Goal: Answer question/provide support

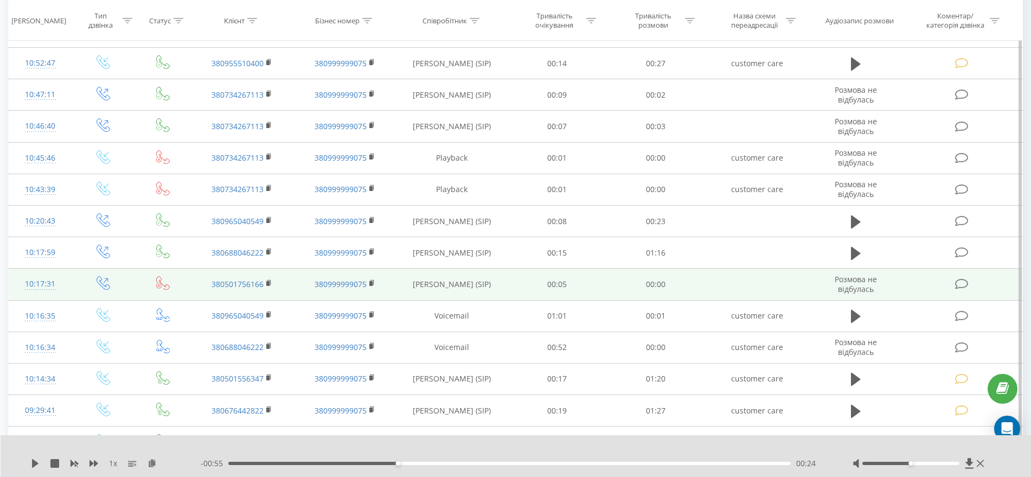
scroll to position [421, 0]
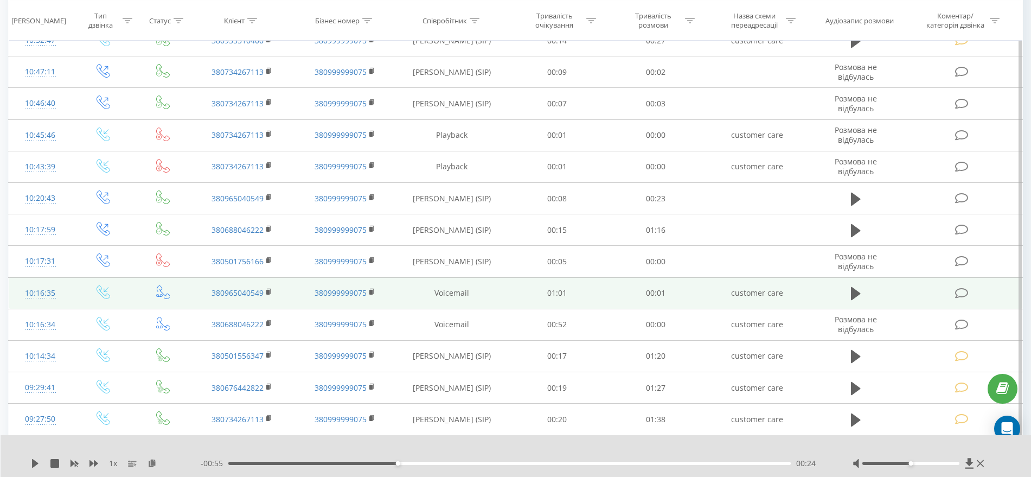
click at [853, 284] on td at bounding box center [855, 292] width 95 height 31
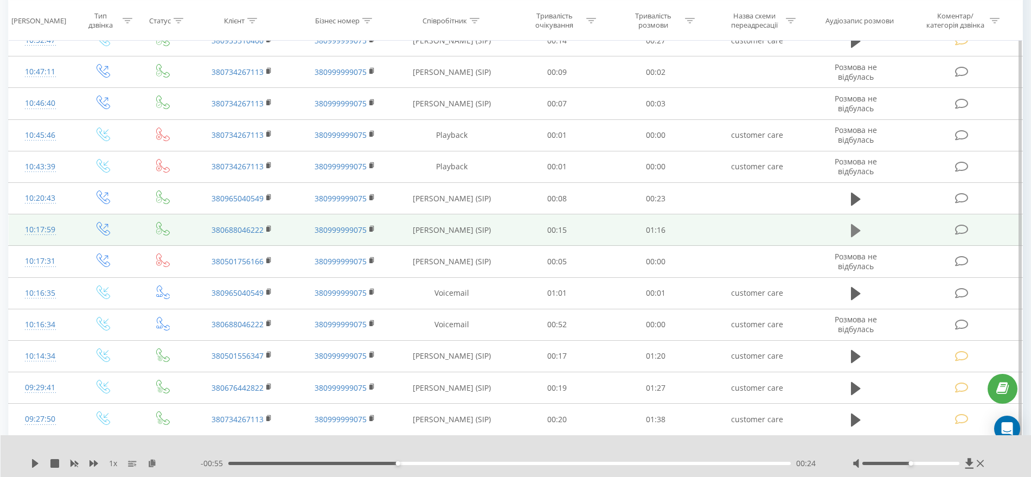
click at [854, 234] on icon at bounding box center [856, 230] width 10 height 13
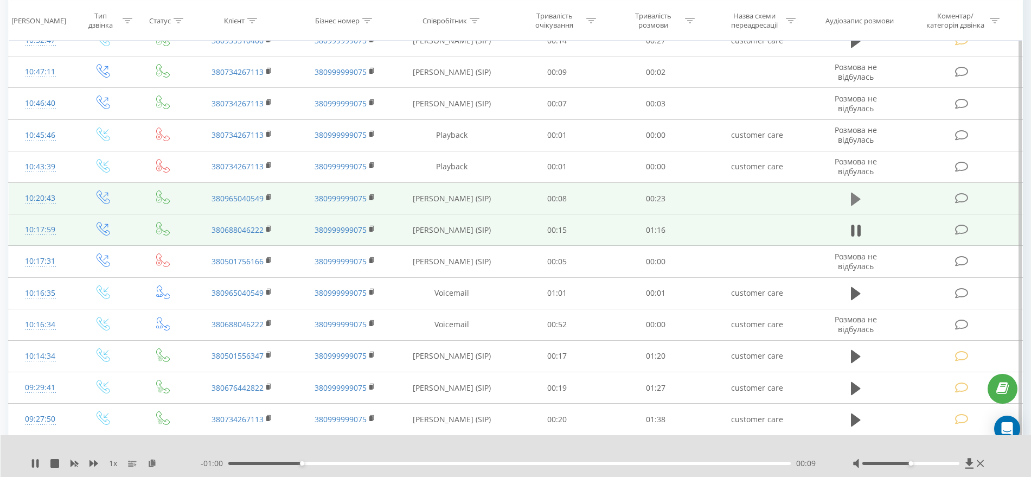
click at [854, 197] on icon at bounding box center [856, 198] width 10 height 13
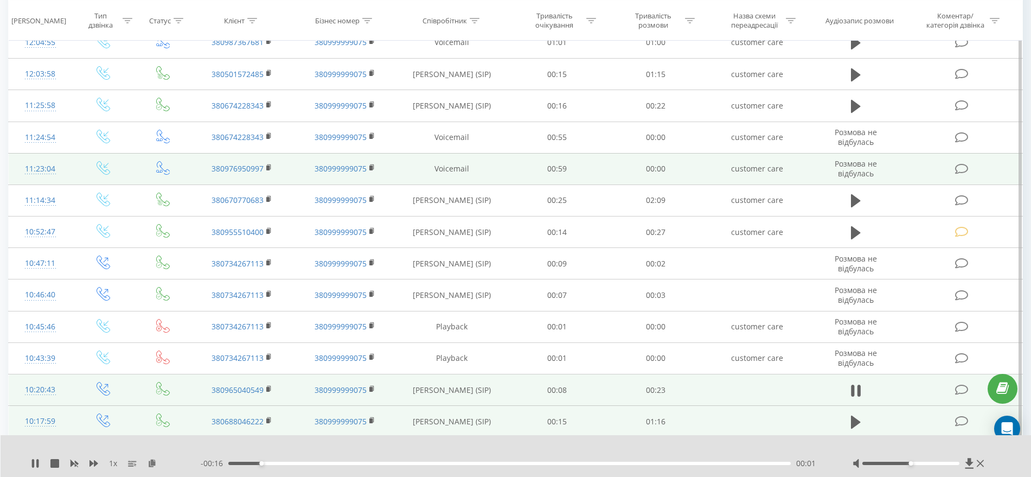
scroll to position [150, 0]
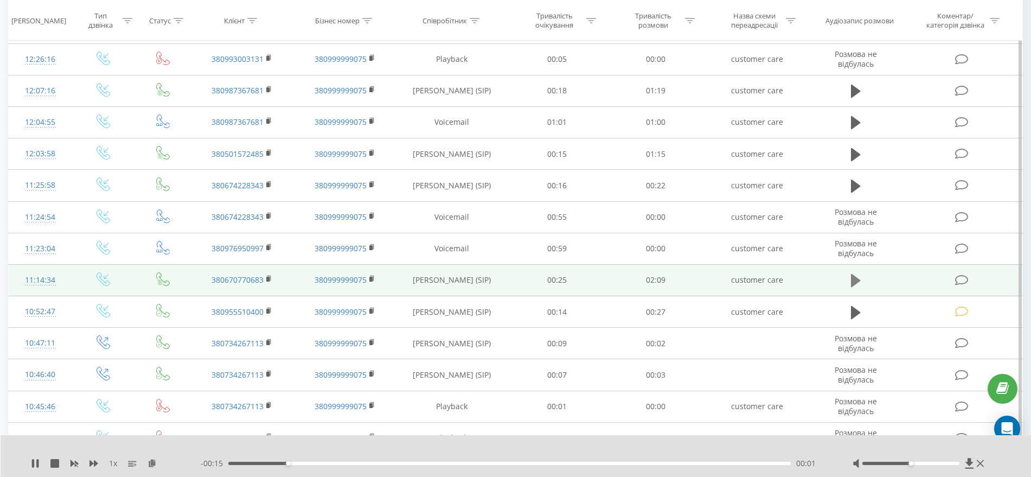
click at [854, 274] on icon at bounding box center [856, 280] width 10 height 15
click at [859, 274] on icon at bounding box center [856, 280] width 10 height 15
click at [970, 279] on span at bounding box center [962, 279] width 15 height 10
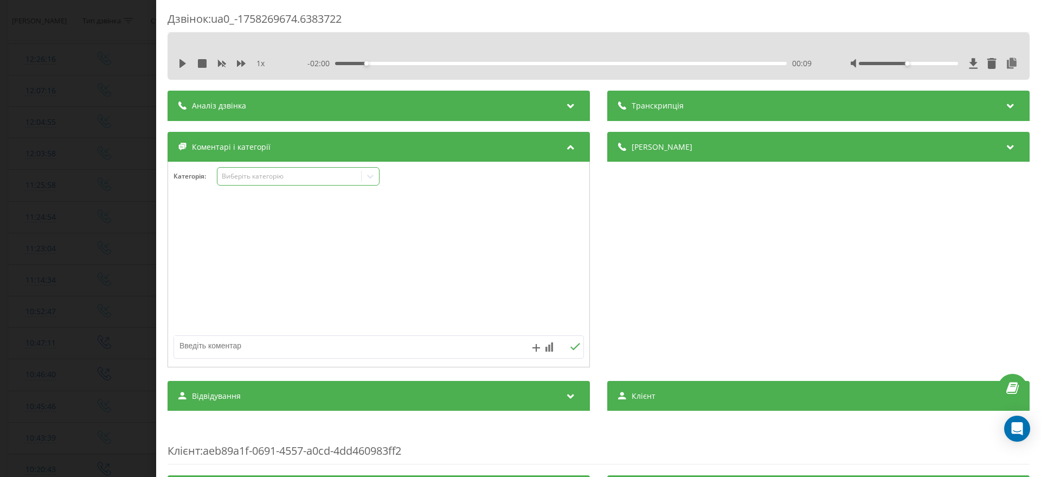
click at [272, 172] on div "Виберіть категорію" at bounding box center [290, 176] width 136 height 9
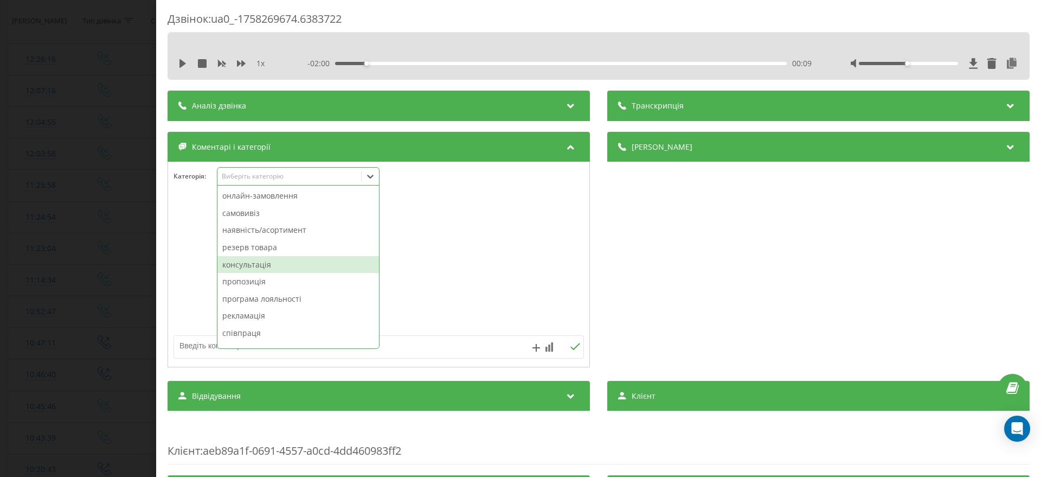
click at [256, 258] on div "консультація" at bounding box center [298, 264] width 162 height 17
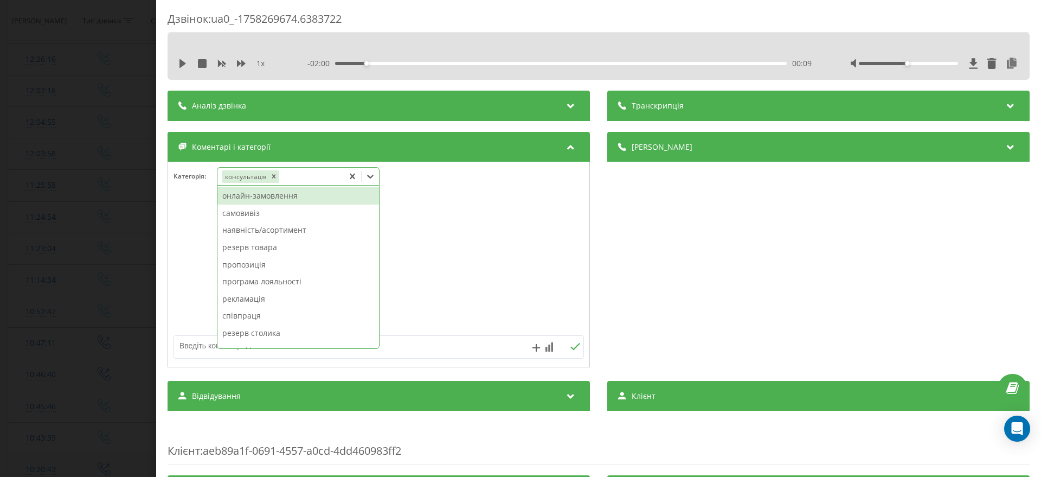
click at [69, 285] on div "Дзвінок : ua0_-1758269674.6383722 1 x - 02:00 00:09 00:09 Транскрипція Для AI-а…" at bounding box center [520, 238] width 1041 height 477
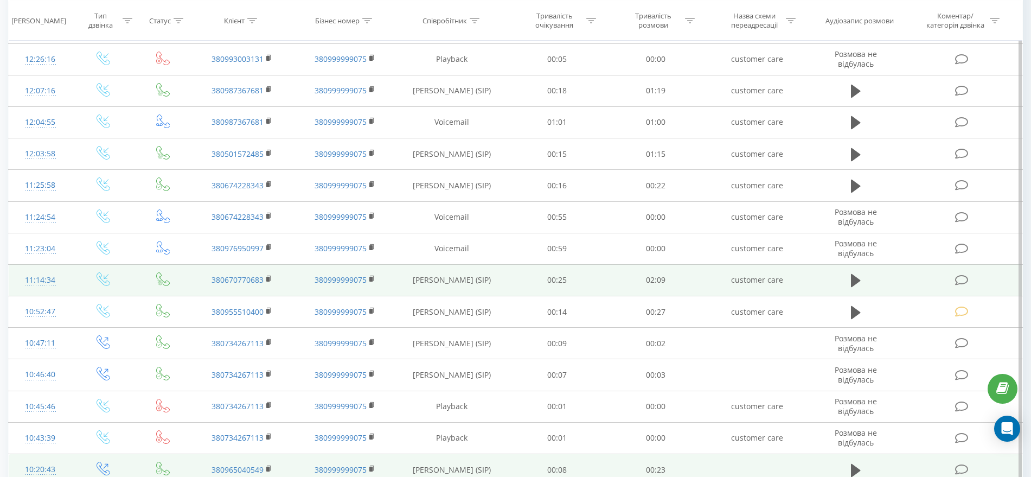
click at [266, 275] on td "380670770683" at bounding box center [241, 279] width 103 height 31
click at [269, 279] on rect at bounding box center [267, 279] width 3 height 5
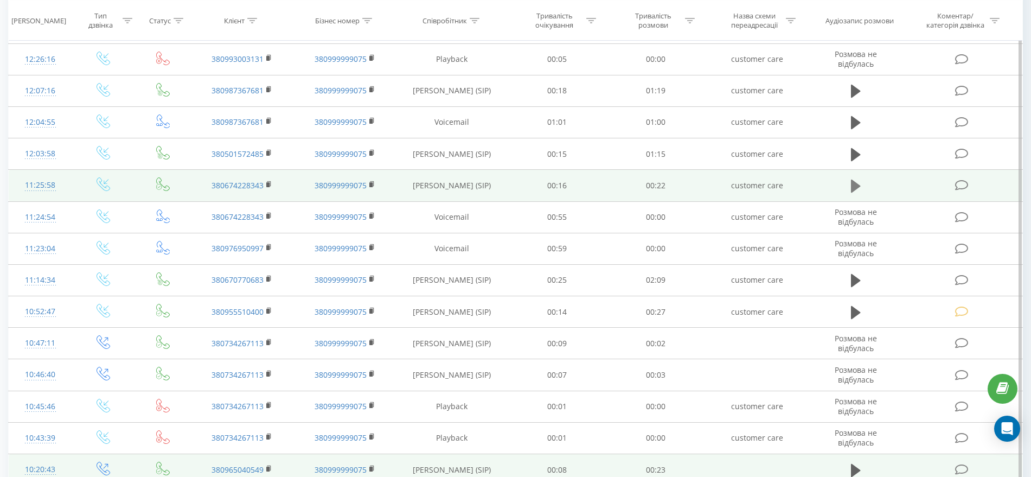
click at [853, 187] on icon at bounding box center [856, 185] width 10 height 13
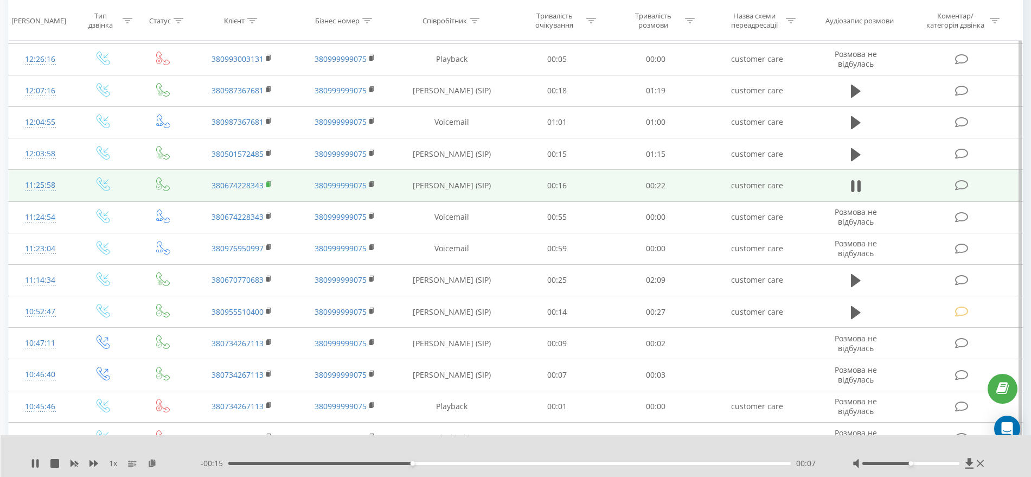
click at [268, 183] on rect at bounding box center [267, 184] width 3 height 5
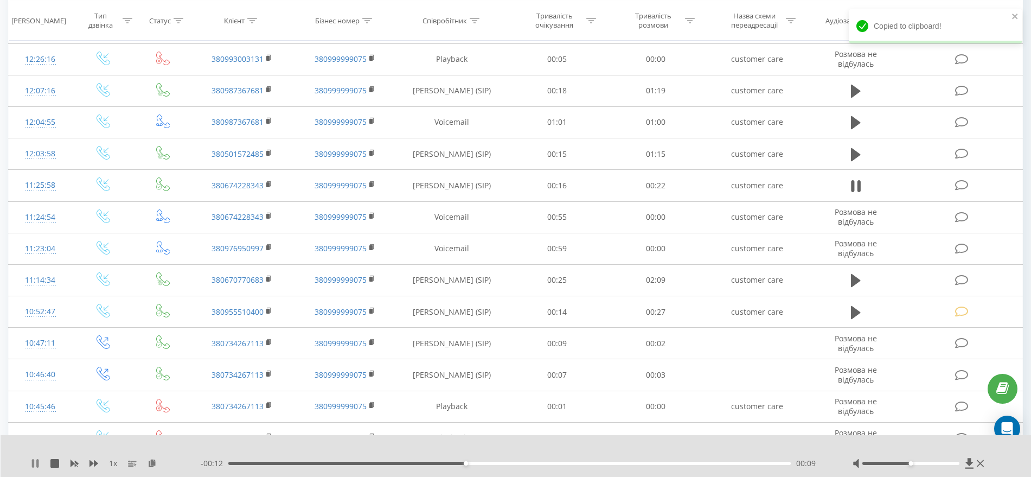
click at [32, 463] on icon at bounding box center [33, 463] width 2 height 9
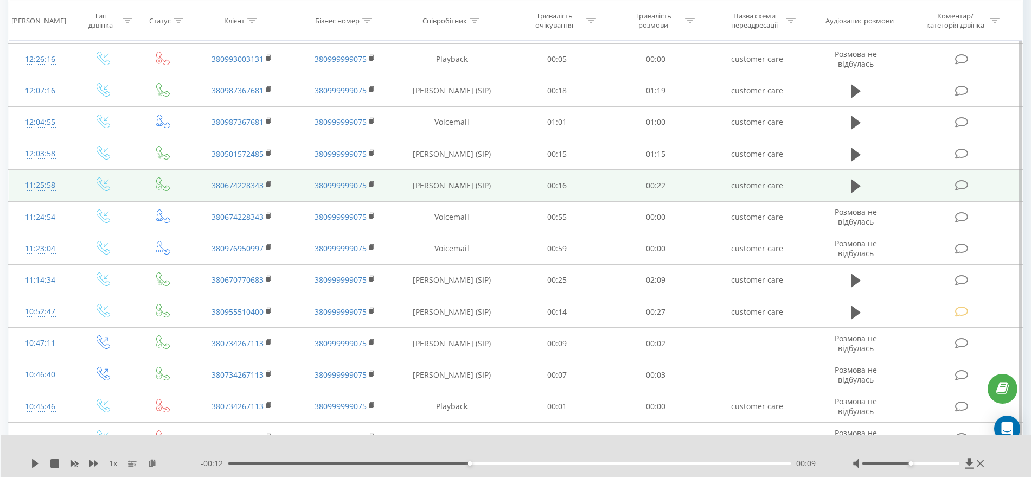
click at [961, 182] on icon at bounding box center [962, 184] width 14 height 11
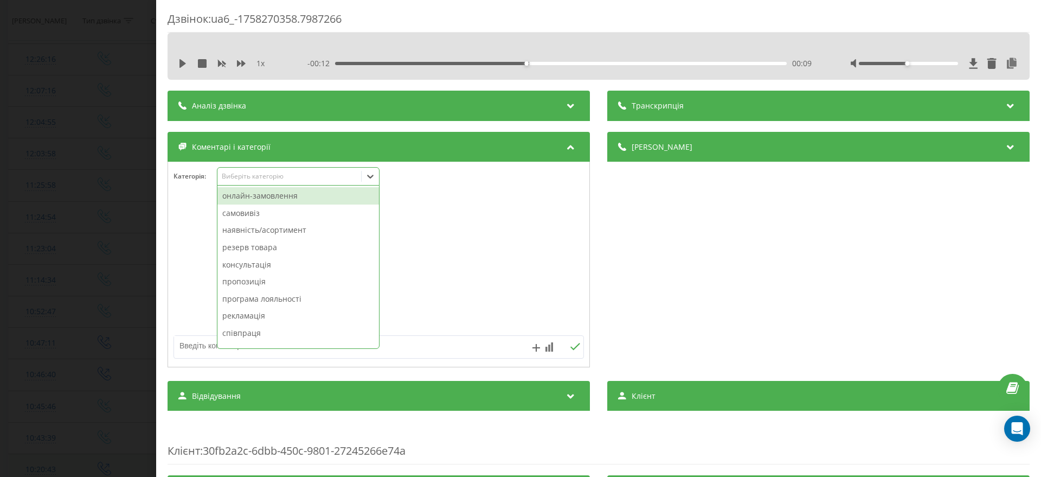
click at [254, 177] on div "Виберіть категорію" at bounding box center [290, 176] width 136 height 9
click at [254, 216] on div "самовивіз" at bounding box center [298, 212] width 162 height 17
click at [84, 230] on div "Дзвінок : ua6_-1758270358.7987266 1 x - 00:12 00:09 00:09 Транскрипція Для AI-а…" at bounding box center [520, 238] width 1041 height 477
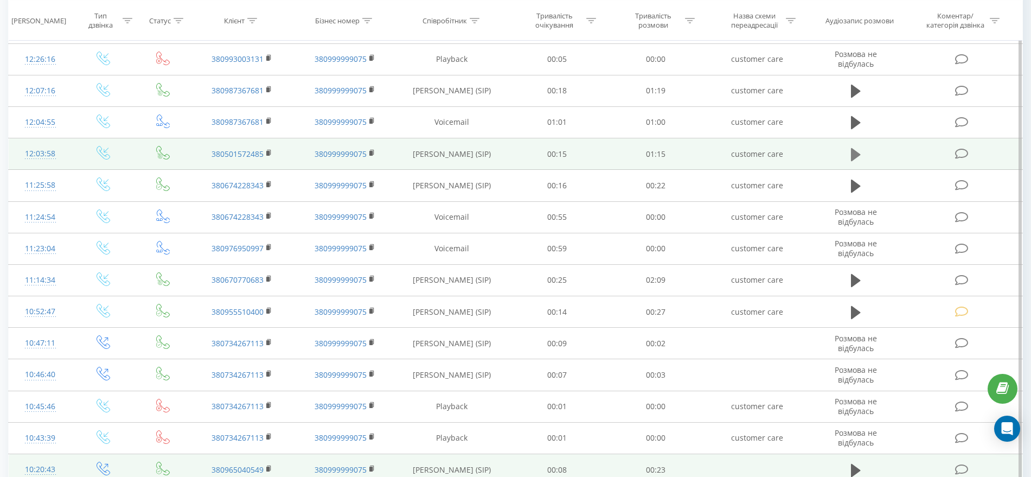
click at [855, 152] on icon at bounding box center [856, 153] width 10 height 13
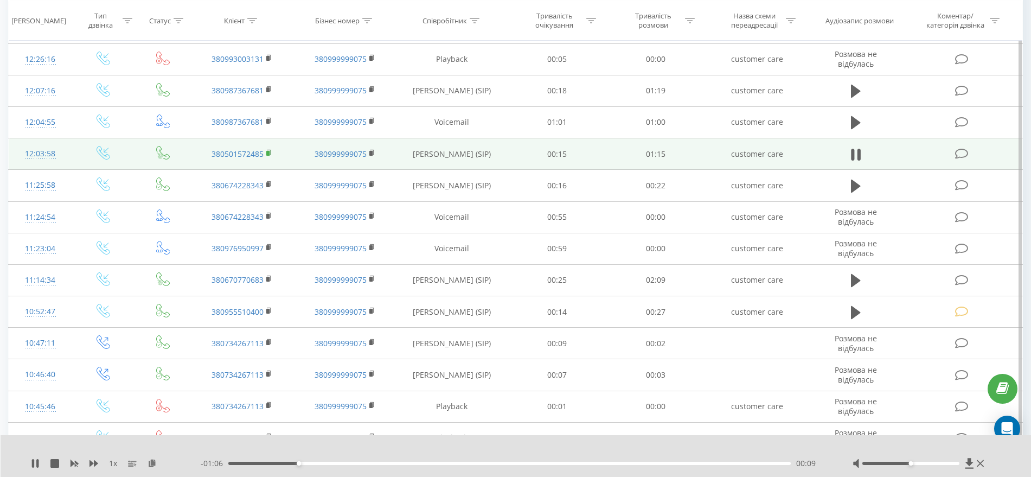
click at [270, 154] on icon at bounding box center [269, 153] width 6 height 8
click at [960, 150] on icon at bounding box center [962, 153] width 14 height 11
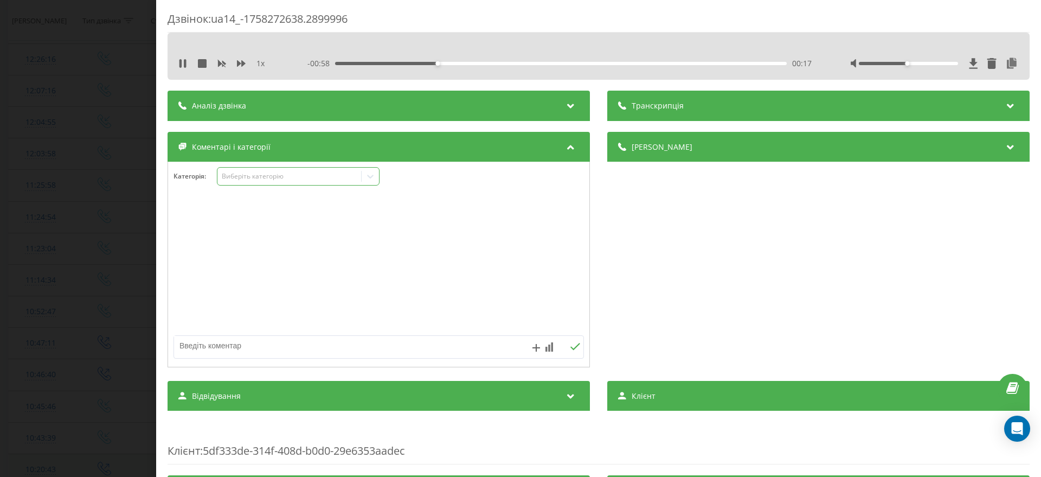
click at [278, 175] on div "Виберіть категорію" at bounding box center [290, 176] width 136 height 9
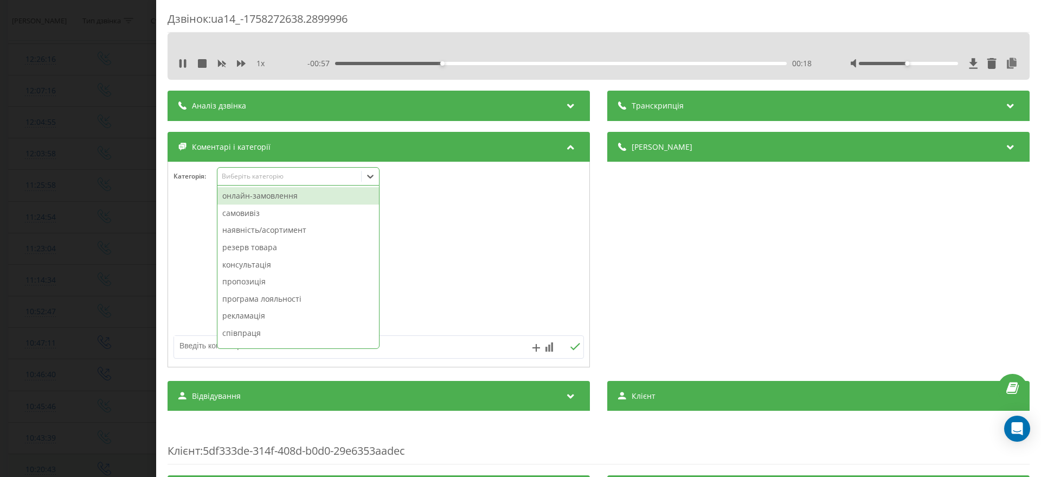
click at [261, 196] on div "онлайн-замовлення" at bounding box center [298, 195] width 162 height 17
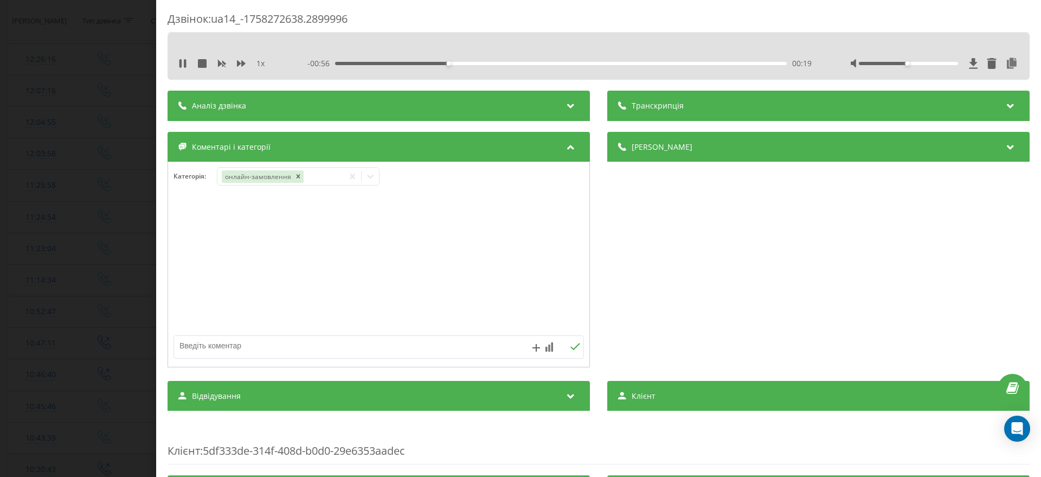
click at [22, 216] on div "Дзвінок : ua14_-1758272638.2899996 1 x - 00:56 00:19 00:19 Транскрипція Для AI-…" at bounding box center [520, 238] width 1041 height 477
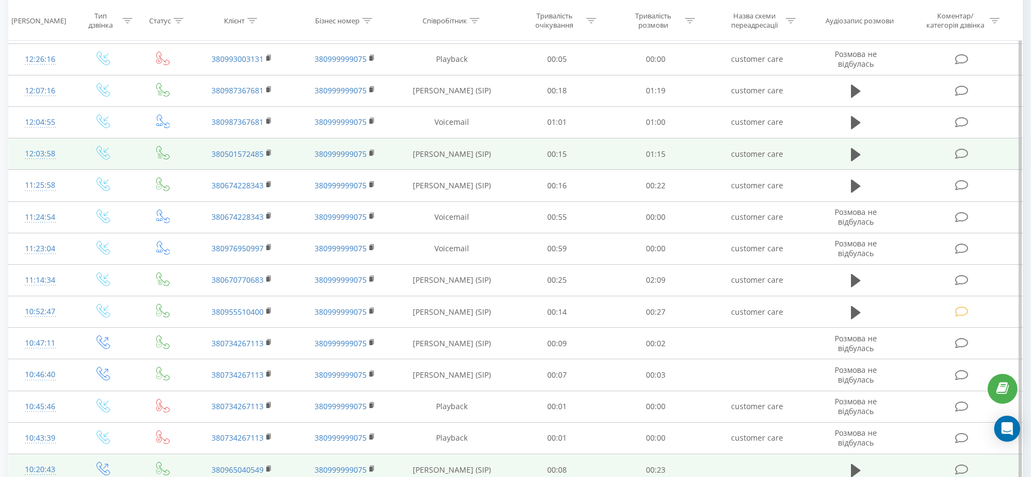
click at [966, 149] on icon at bounding box center [962, 153] width 14 height 11
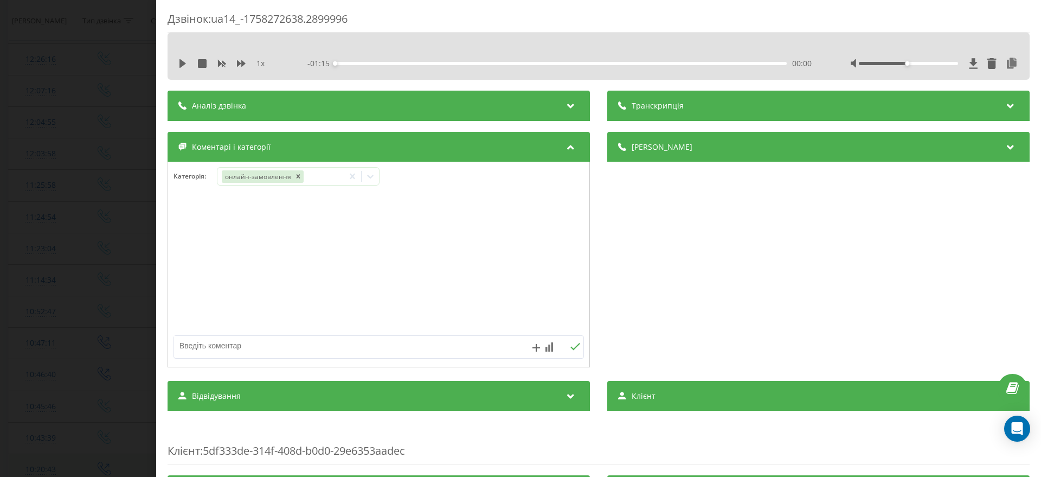
click at [38, 211] on div "Дзвінок : ua14_-1758272638.2899996 1 x - 01:15 00:00 00:00 Транскрипція Для AI-…" at bounding box center [520, 238] width 1041 height 477
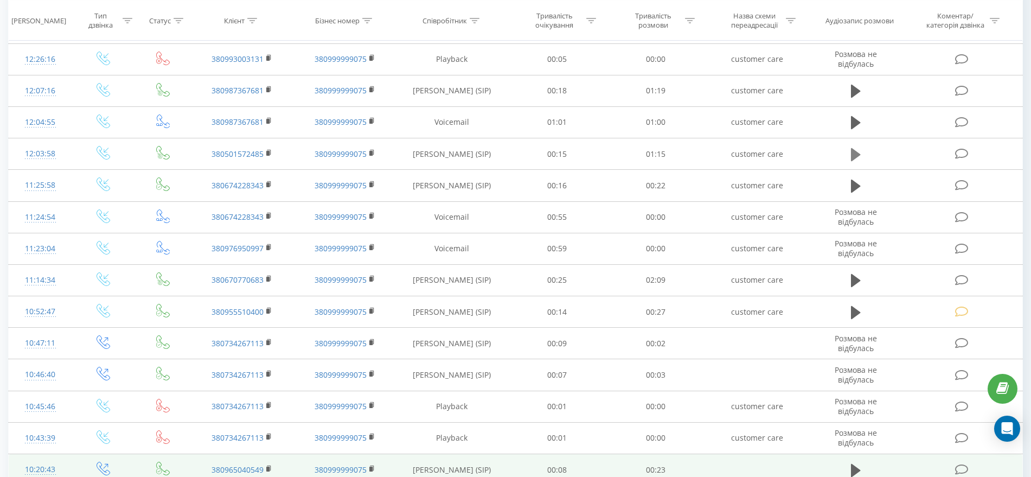
click at [850, 155] on button at bounding box center [855, 154] width 16 height 16
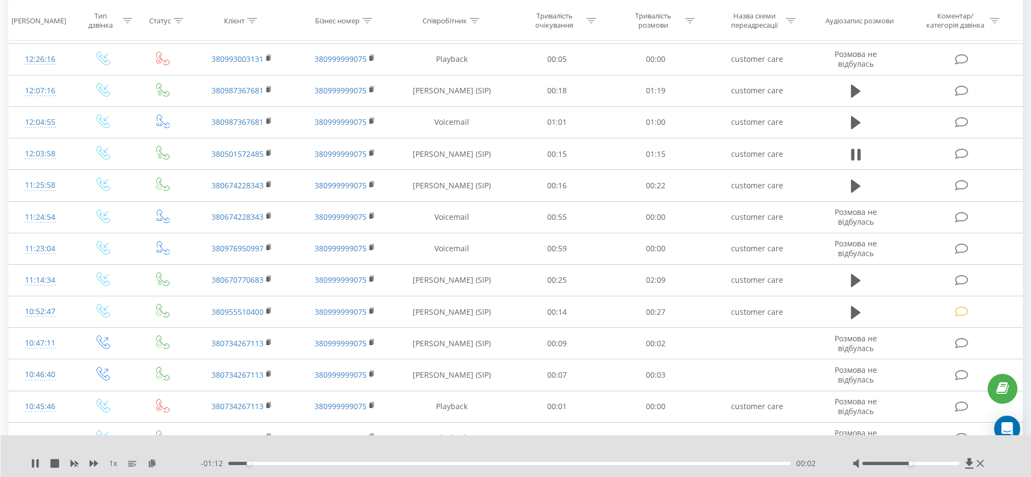
click at [308, 464] on div "00:02" at bounding box center [509, 462] width 562 height 3
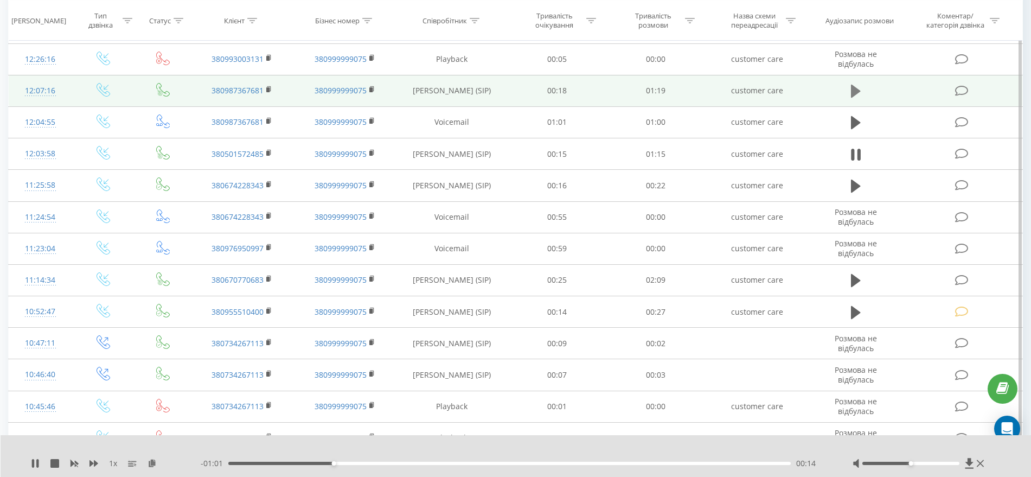
click at [859, 86] on icon at bounding box center [856, 91] width 10 height 15
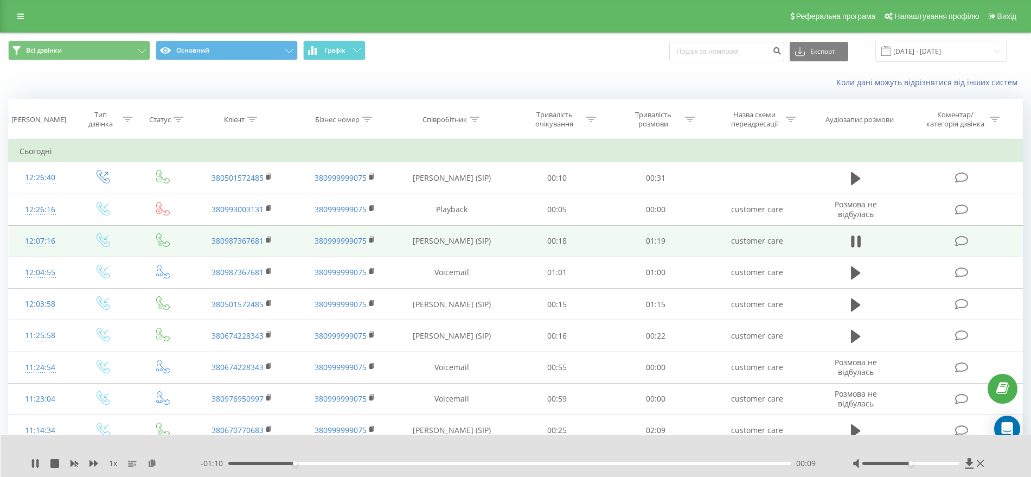
click at [963, 241] on icon at bounding box center [962, 240] width 14 height 11
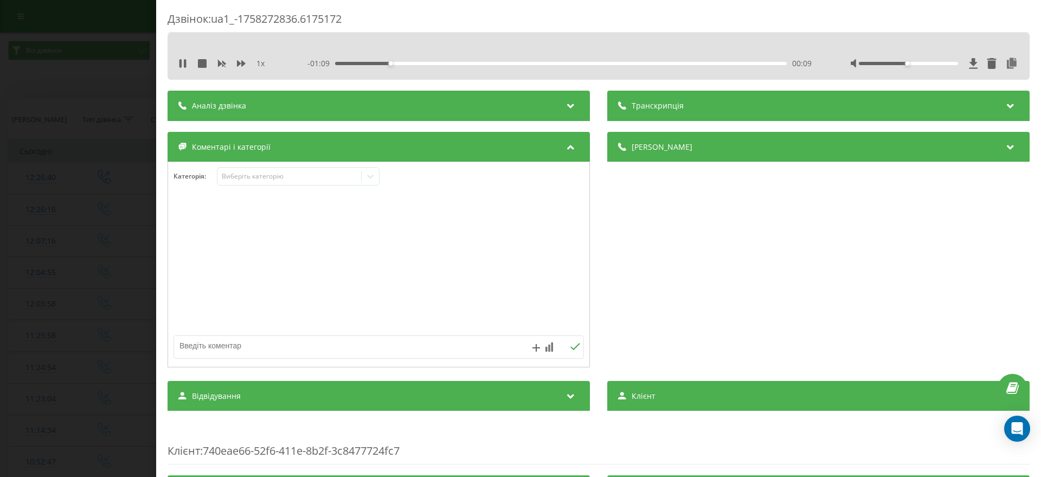
click at [278, 185] on div "Категорія : Виберіть категорію" at bounding box center [378, 183] width 421 height 33
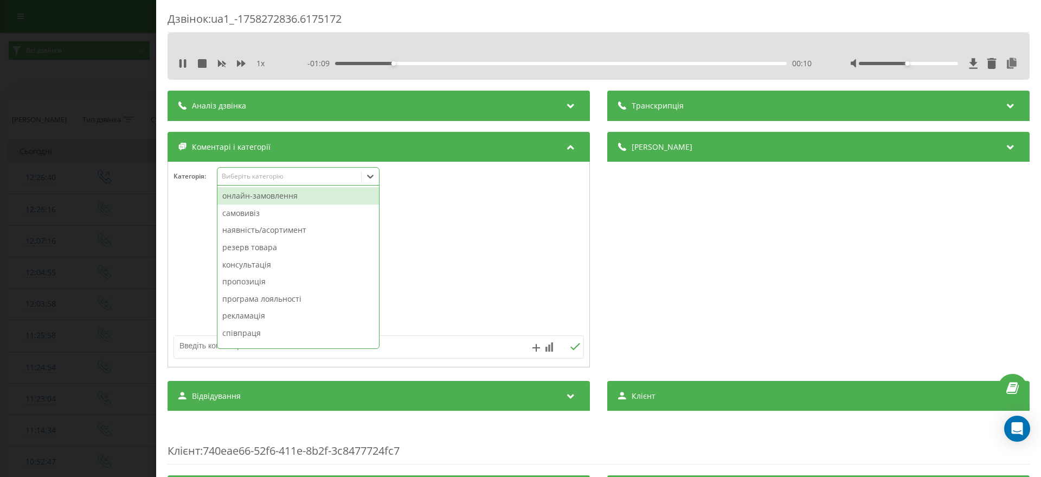
click at [277, 176] on div "Виберіть категорію" at bounding box center [290, 176] width 136 height 9
click at [273, 226] on div "наявність/асортимент" at bounding box center [298, 229] width 162 height 17
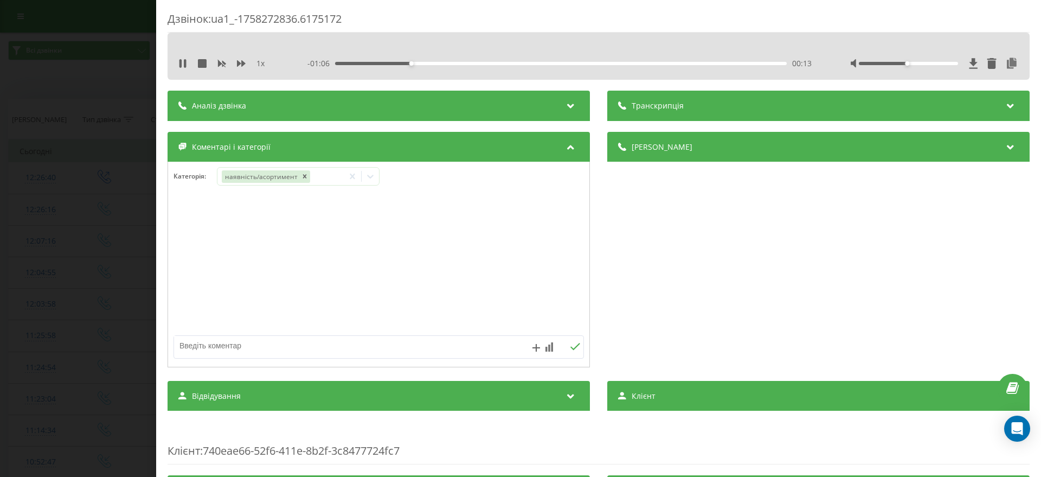
click at [38, 227] on div "Дзвінок : ua1_-1758272836.6175172 1 x - 01:06 00:13 00:13 Транскрипція Для AI-а…" at bounding box center [520, 238] width 1041 height 477
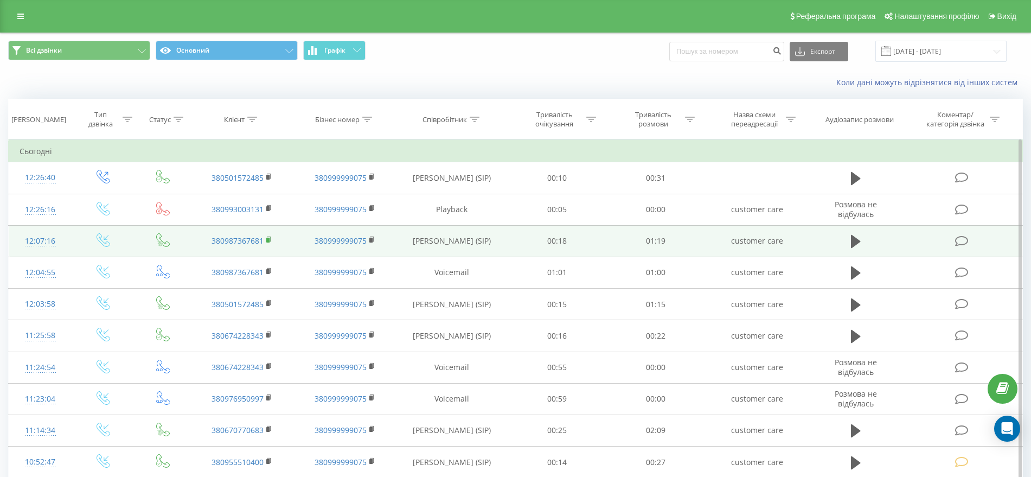
click at [269, 240] on rect at bounding box center [267, 239] width 3 height 5
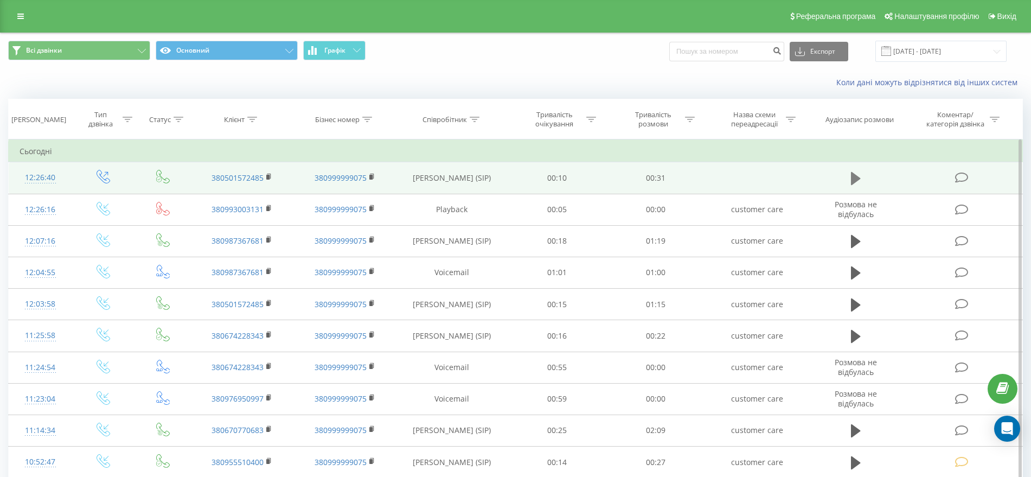
click at [859, 177] on icon at bounding box center [856, 178] width 10 height 15
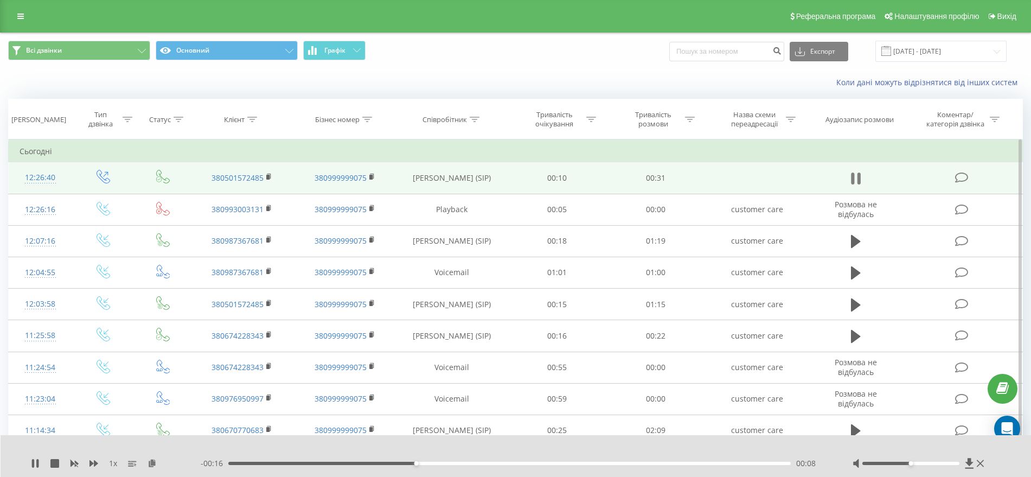
drag, startPoint x: 850, startPoint y: 179, endPoint x: 776, endPoint y: 129, distance: 89.5
click at [850, 179] on button at bounding box center [855, 178] width 16 height 16
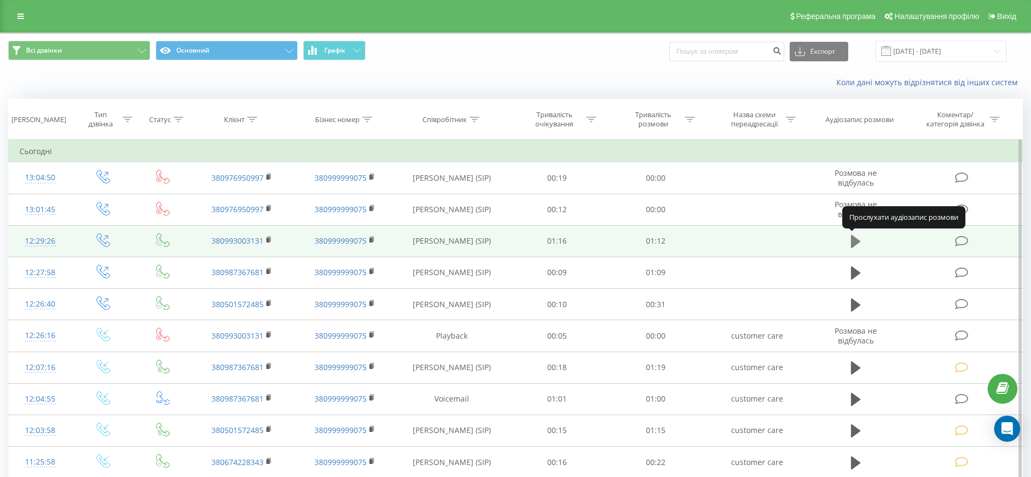
click at [850, 244] on button at bounding box center [855, 241] width 16 height 16
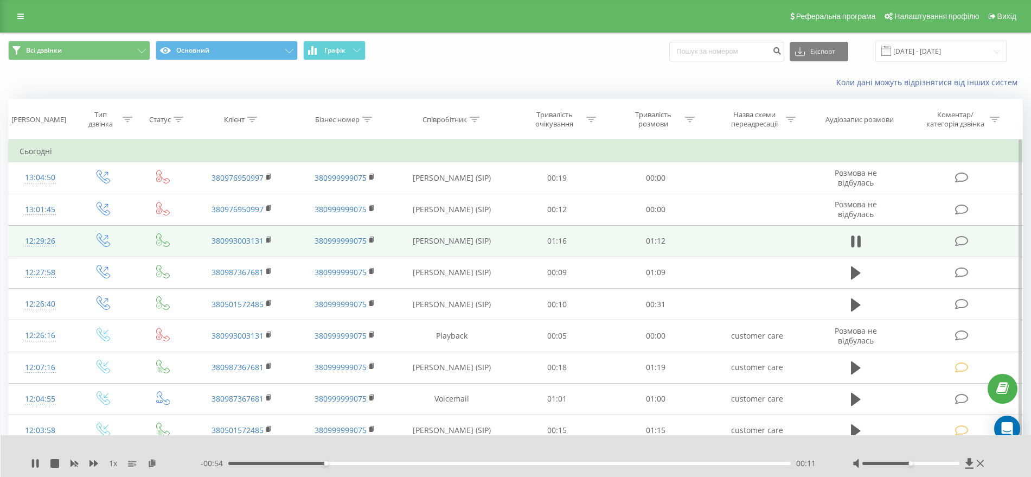
click at [863, 232] on td at bounding box center [855, 240] width 95 height 31
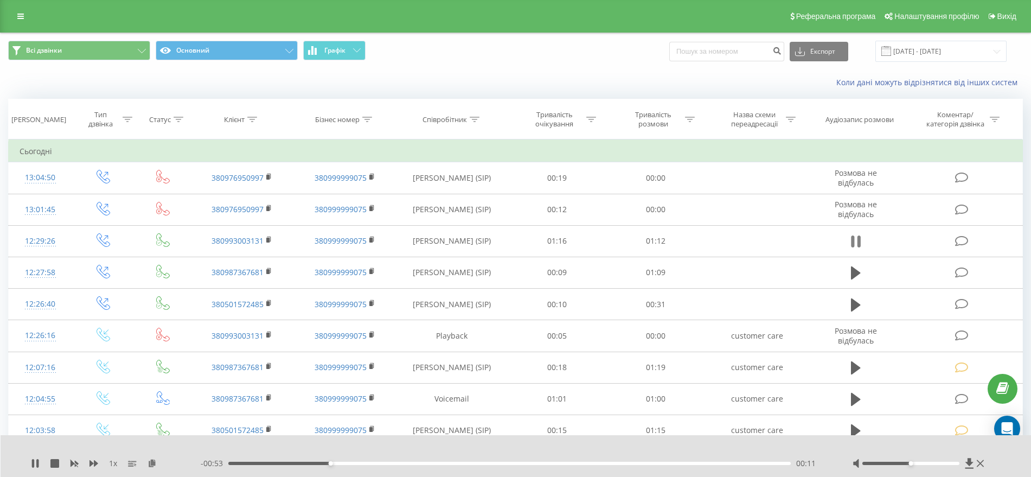
click at [855, 241] on icon at bounding box center [856, 241] width 10 height 15
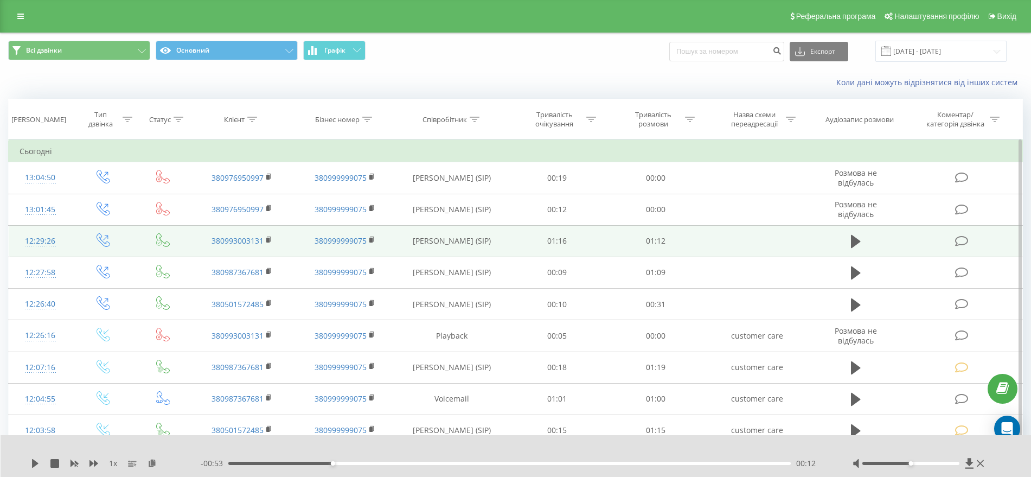
click at [965, 240] on icon at bounding box center [962, 240] width 14 height 11
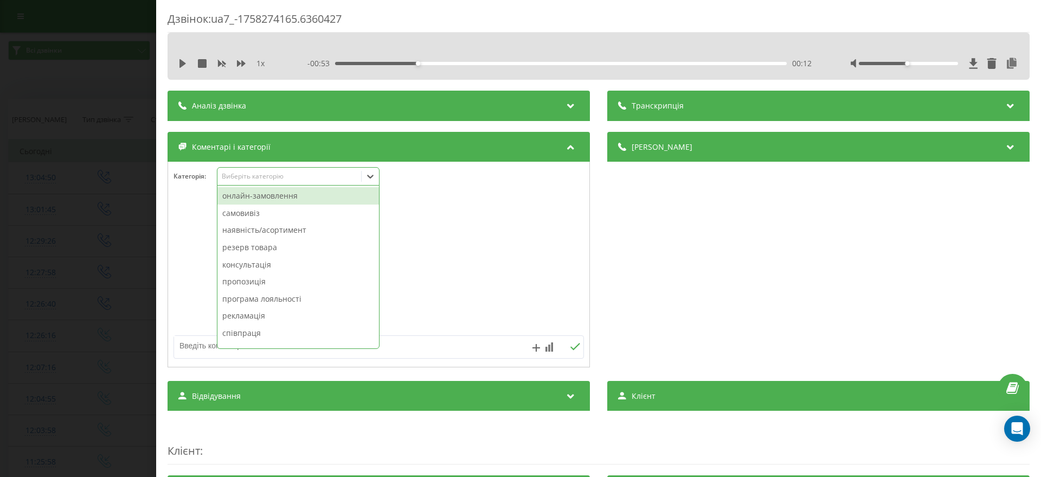
click at [269, 178] on div "Виберіть категорію" at bounding box center [290, 176] width 136 height 9
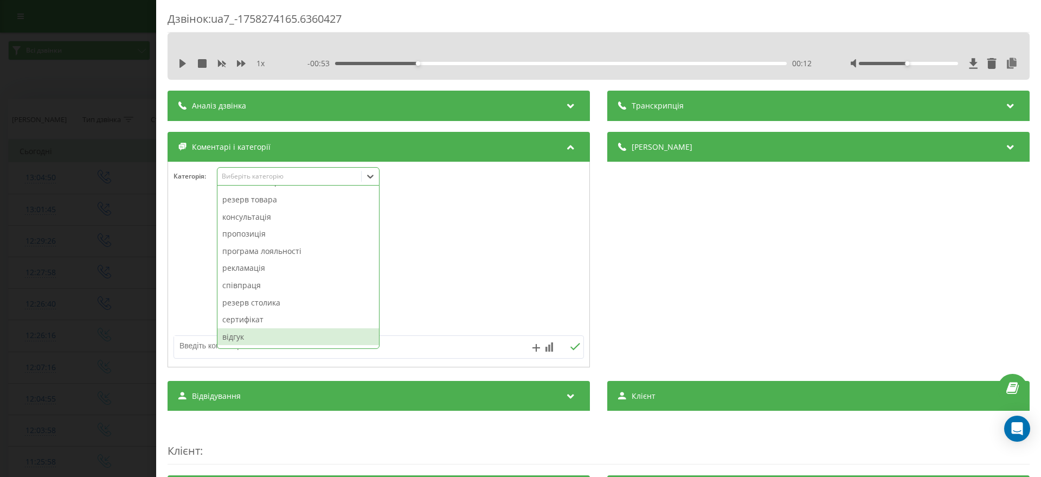
scroll to position [98, 0]
click at [294, 320] on div "дегустації/навчання/івенти" at bounding box center [298, 320] width 162 height 17
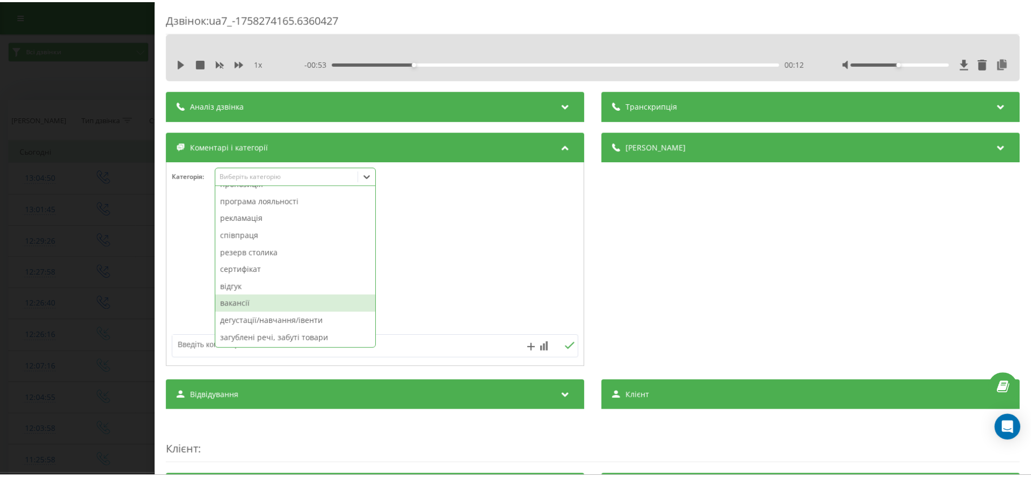
scroll to position [0, 0]
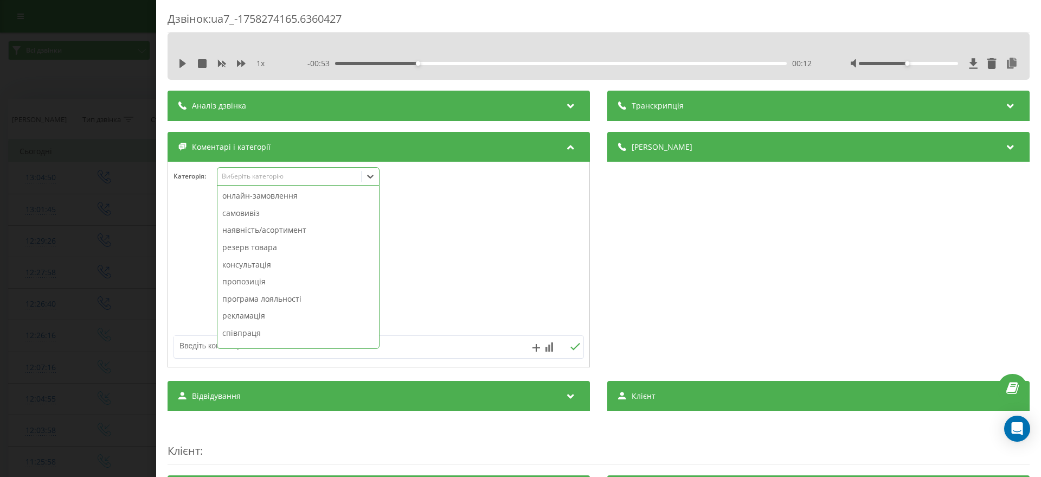
click at [80, 251] on div "Дзвінок : ua7_-1758274165.6360427 1 x - 00:53 00:12 00:12 Транскрипція Для AI-а…" at bounding box center [520, 238] width 1041 height 477
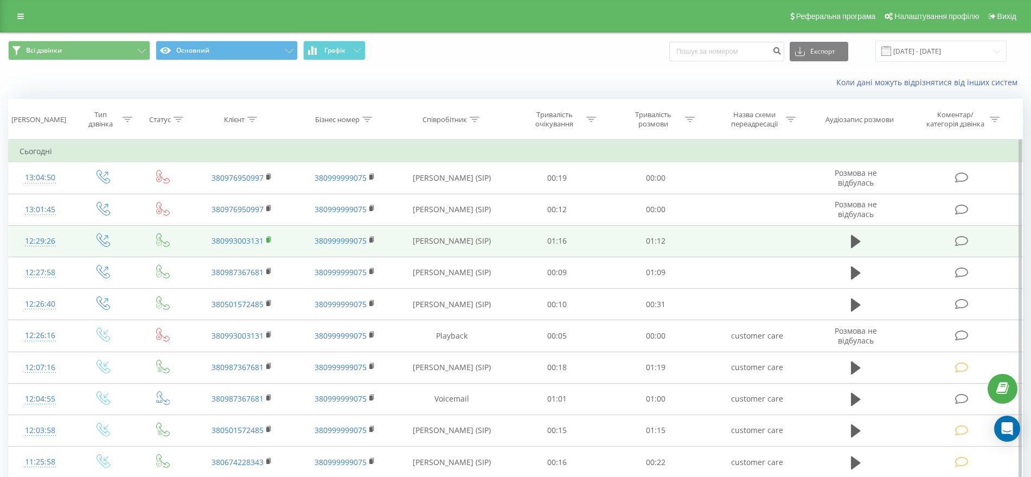
click at [267, 238] on rect at bounding box center [267, 239] width 3 height 5
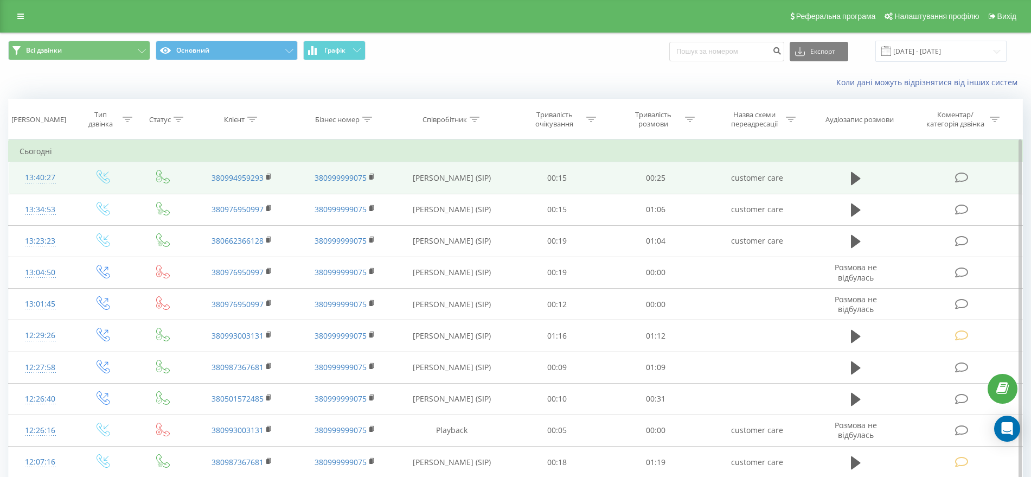
click at [957, 175] on icon at bounding box center [962, 177] width 14 height 11
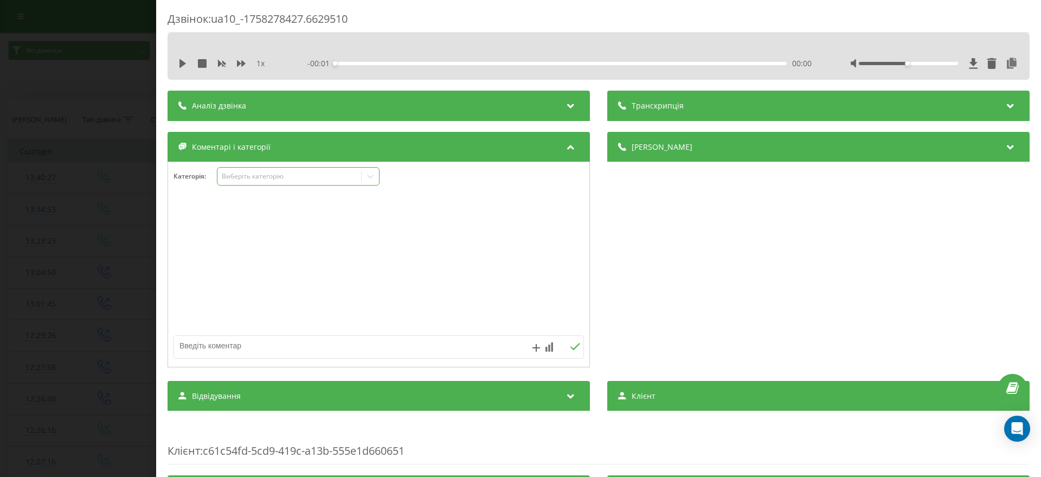
click at [255, 176] on div "Виберіть категорію" at bounding box center [290, 176] width 136 height 9
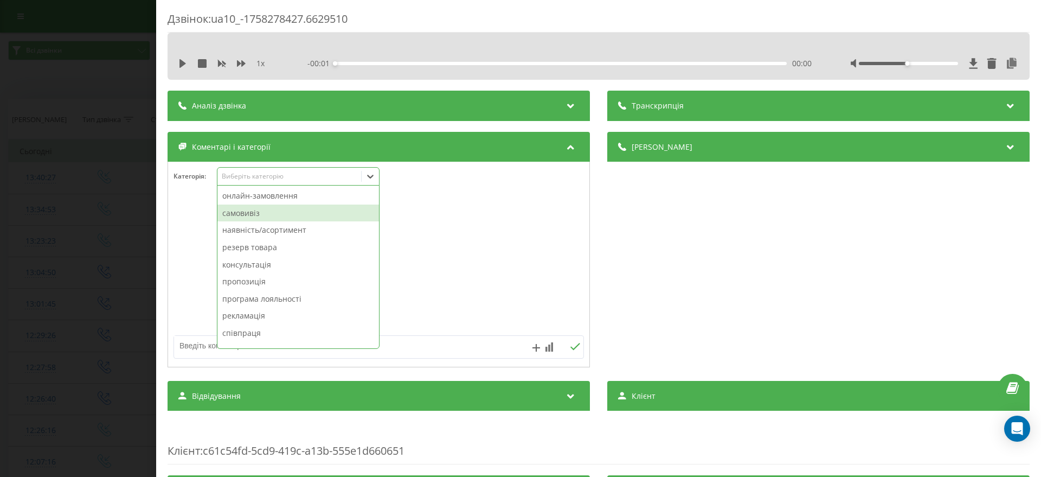
click at [253, 208] on div "самовивіз" at bounding box center [298, 212] width 162 height 17
click at [92, 194] on div "Дзвінок : ua10_-1758278427.6629510 1 x - 00:01 00:00 00:00 Транскрипція Для AI-…" at bounding box center [520, 238] width 1041 height 477
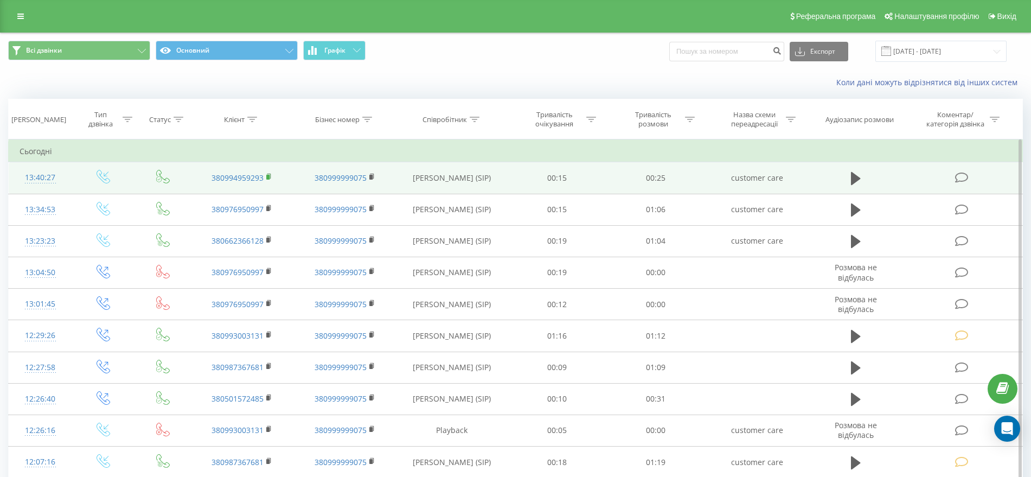
click at [272, 178] on icon at bounding box center [269, 177] width 6 height 8
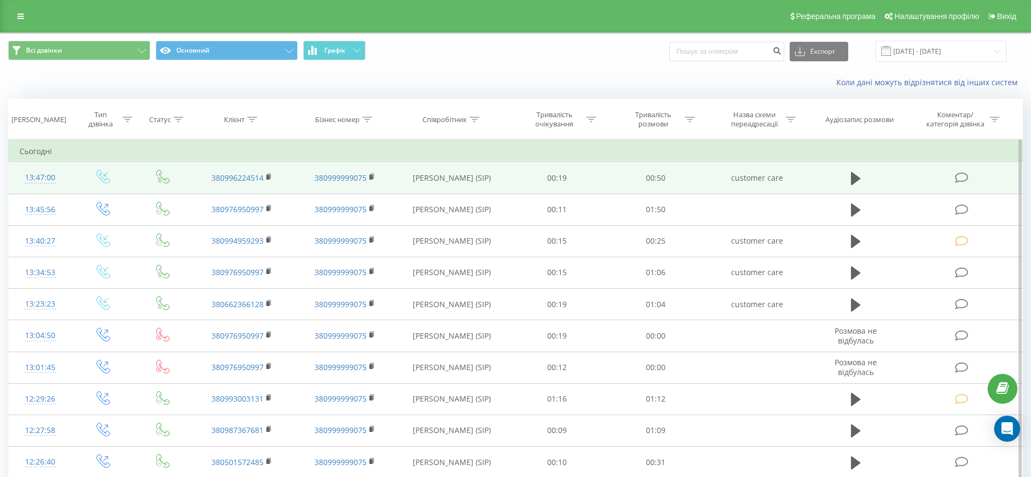
click at [963, 173] on icon at bounding box center [962, 177] width 14 height 11
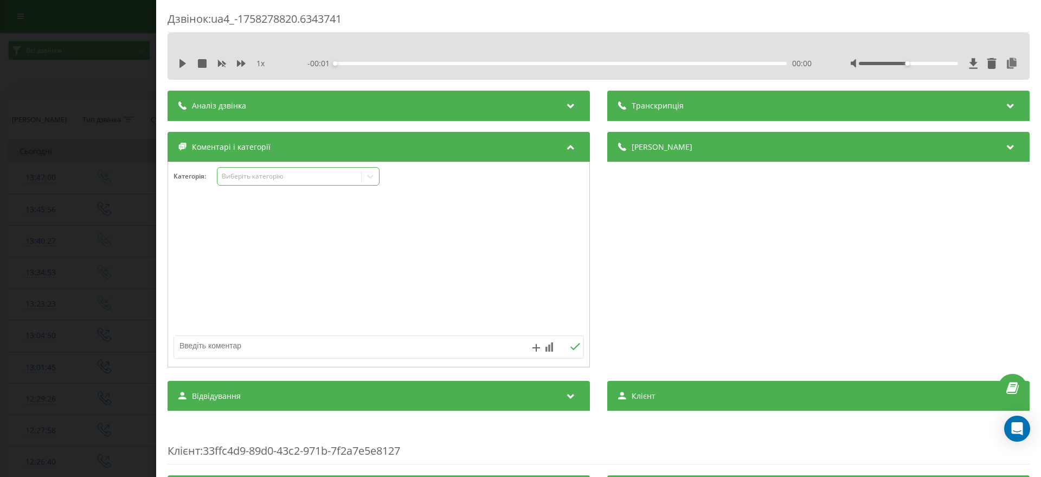
click at [260, 168] on div "Виберіть категорію" at bounding box center [298, 176] width 163 height 18
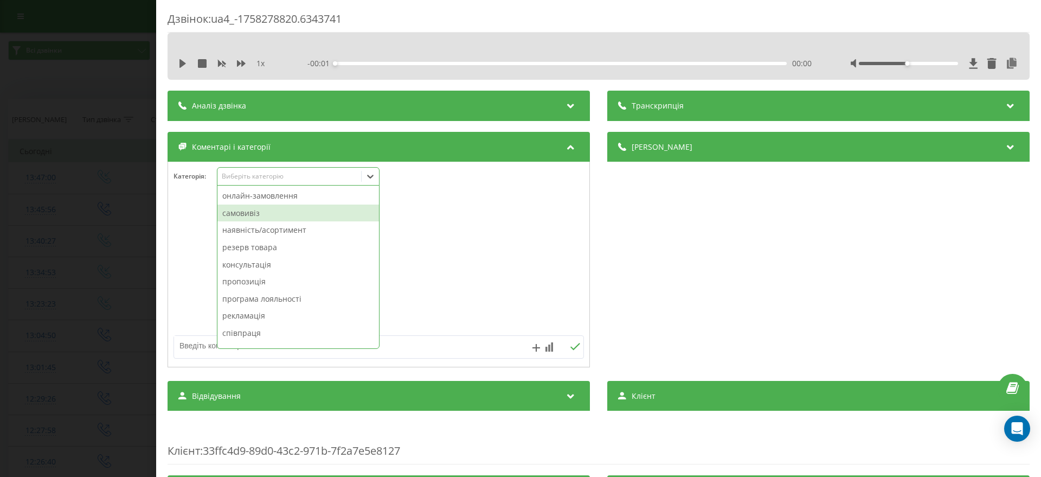
click at [251, 209] on div "самовивіз" at bounding box center [298, 212] width 162 height 17
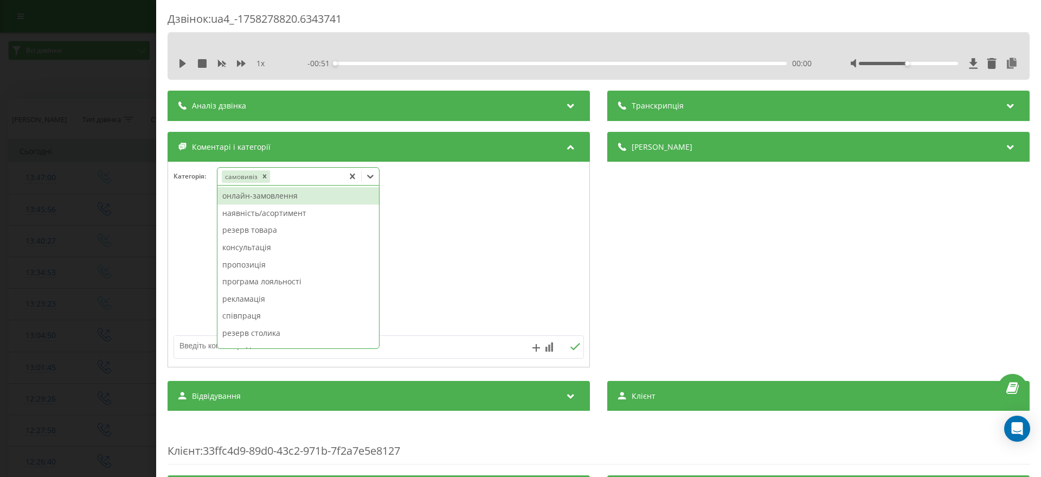
click at [98, 208] on div "Дзвінок : ua4_-1758278820.6343741 1 x - 00:51 00:00 00:00 Транскрипція Для AI-а…" at bounding box center [520, 238] width 1041 height 477
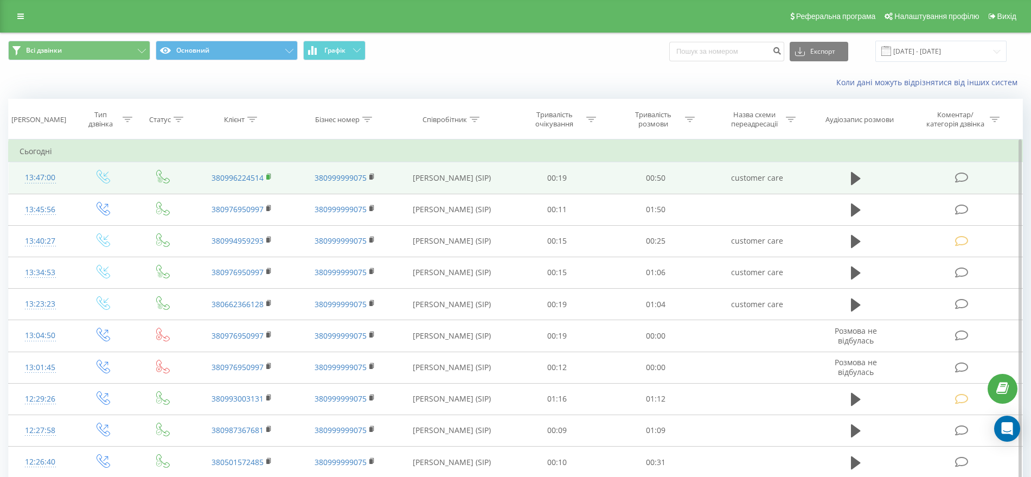
click at [267, 175] on rect at bounding box center [267, 177] width 3 height 5
click at [852, 178] on icon at bounding box center [856, 178] width 10 height 13
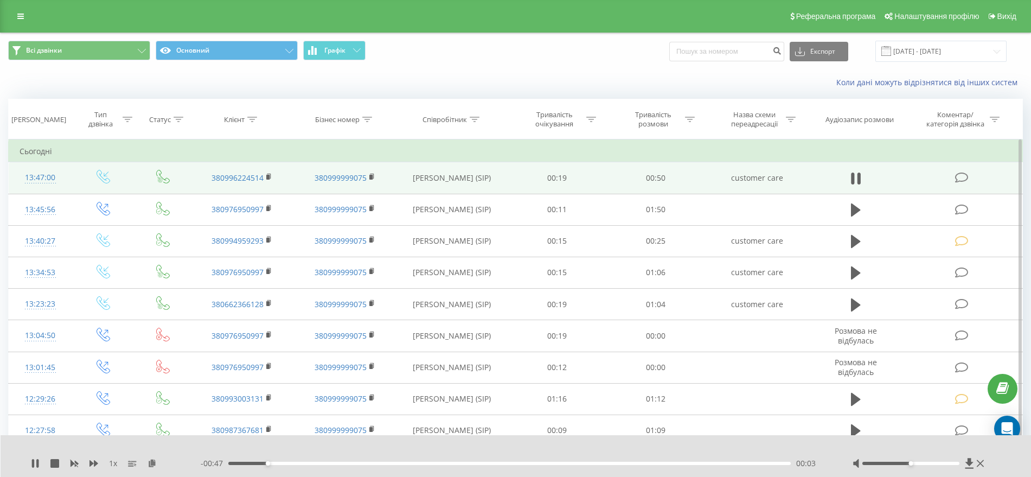
click at [326, 459] on div "- 00:47 00:03 00:03" at bounding box center [513, 463] width 625 height 11
click at [327, 461] on div "00:04" at bounding box center [509, 462] width 562 height 3
click at [312, 461] on div "00:07" at bounding box center [509, 462] width 562 height 3
click at [35, 459] on icon at bounding box center [35, 463] width 9 height 9
